Goal: Navigation & Orientation: Find specific page/section

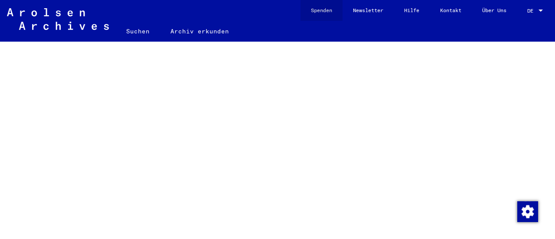
click at [308, 13] on link "Spenden" at bounding box center [321, 10] width 42 height 21
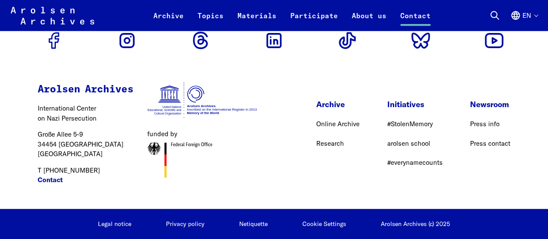
scroll to position [2645, 0]
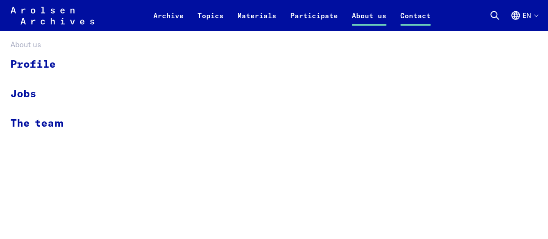
click at [363, 17] on link "About us" at bounding box center [369, 20] width 49 height 21
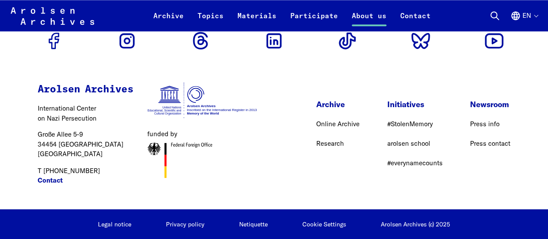
scroll to position [2394, 0]
click at [470, 128] on link "Press info" at bounding box center [484, 124] width 29 height 8
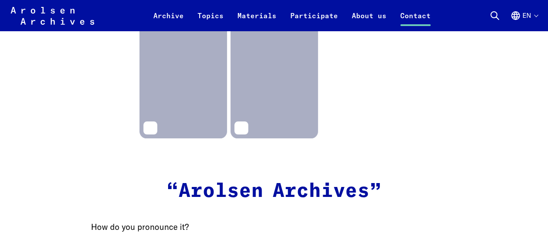
scroll to position [3253, 0]
